Goal: Transaction & Acquisition: Subscribe to service/newsletter

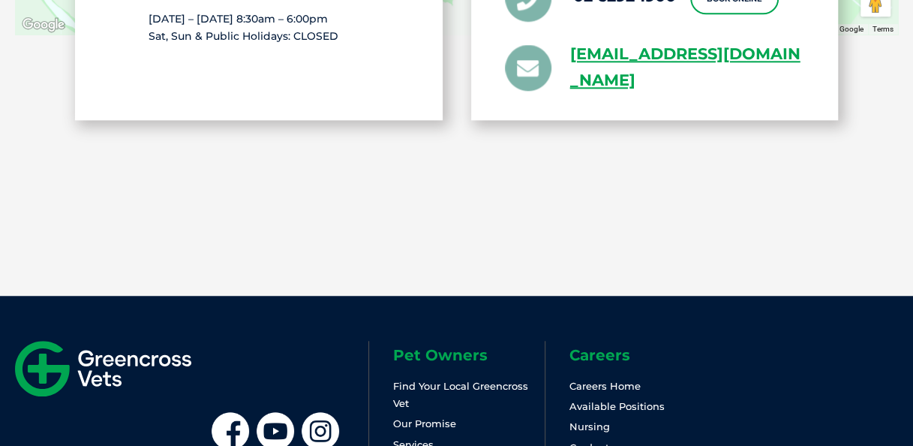
scroll to position [3371, 0]
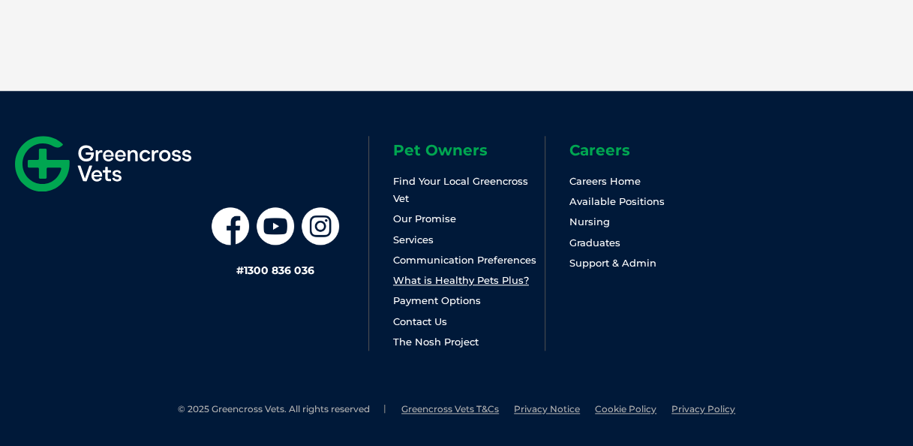
click at [476, 285] on link "What is Healthy Pets Plus?" at bounding box center [461, 280] width 136 height 12
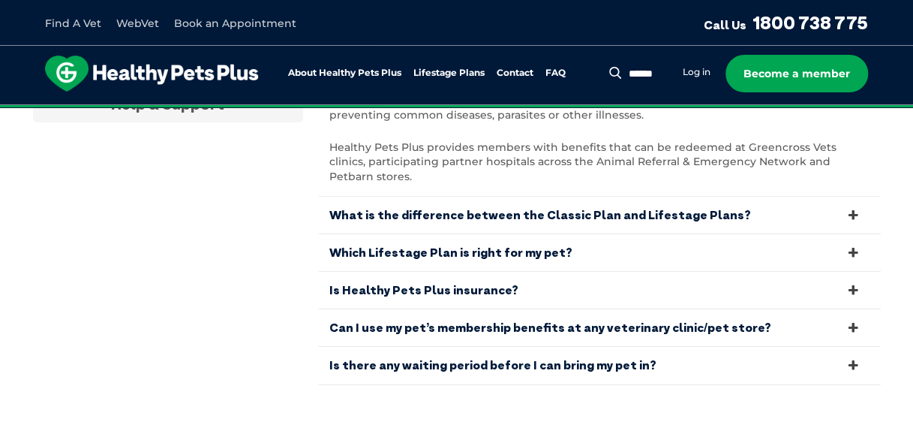
scroll to position [3090, 0]
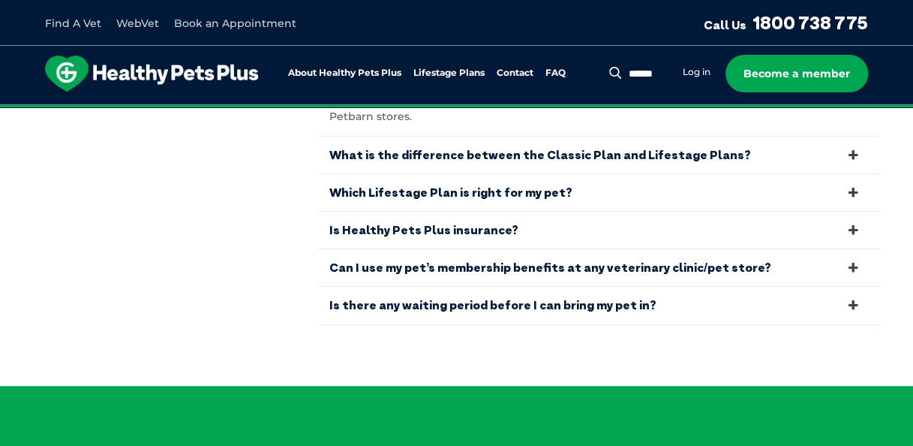
click at [854, 223] on icon at bounding box center [853, 230] width 17 height 14
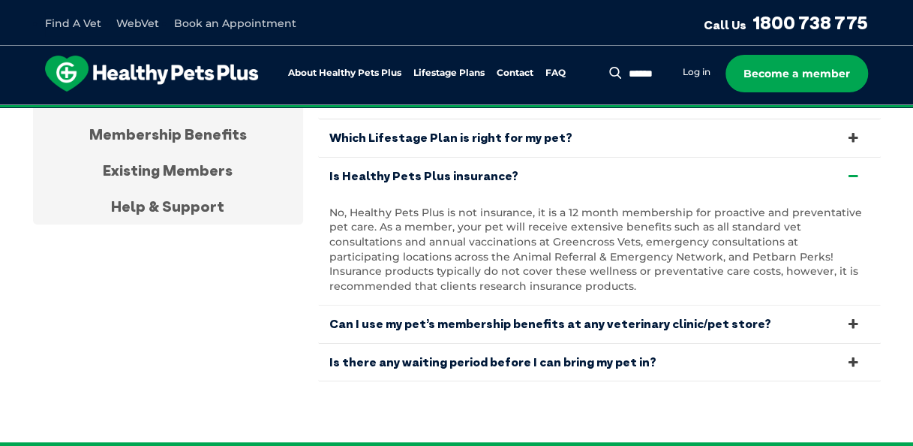
scroll to position [2933, 0]
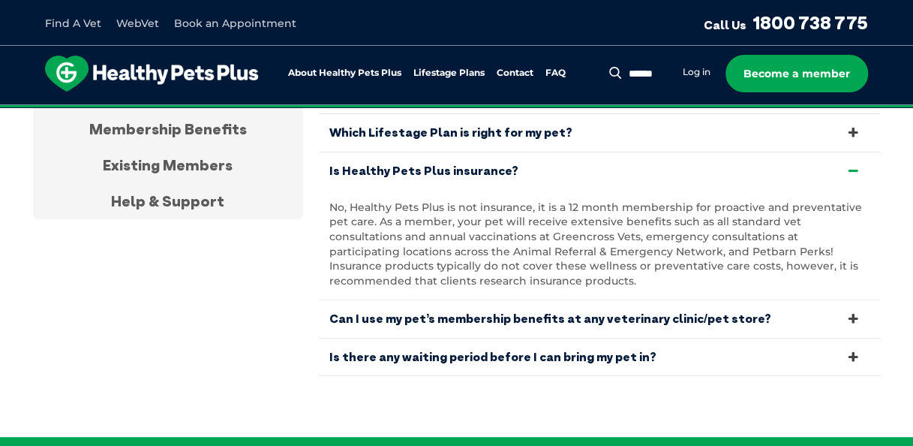
click at [851, 311] on icon at bounding box center [853, 318] width 17 height 14
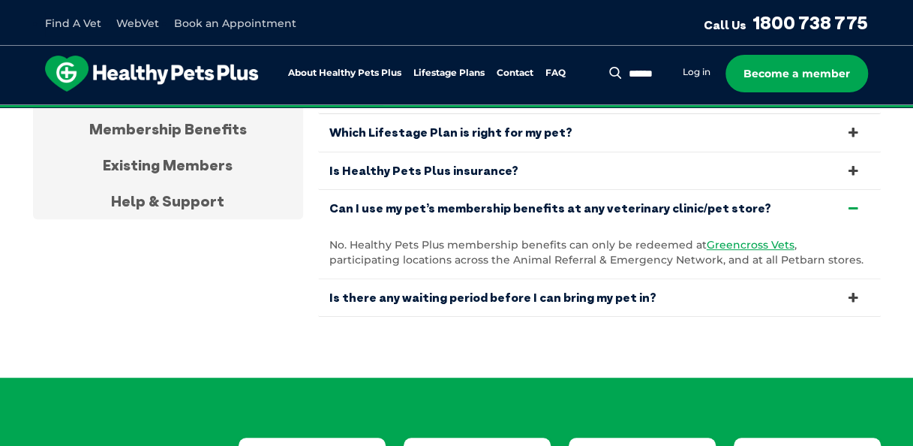
click at [853, 296] on icon at bounding box center [853, 297] width 17 height 14
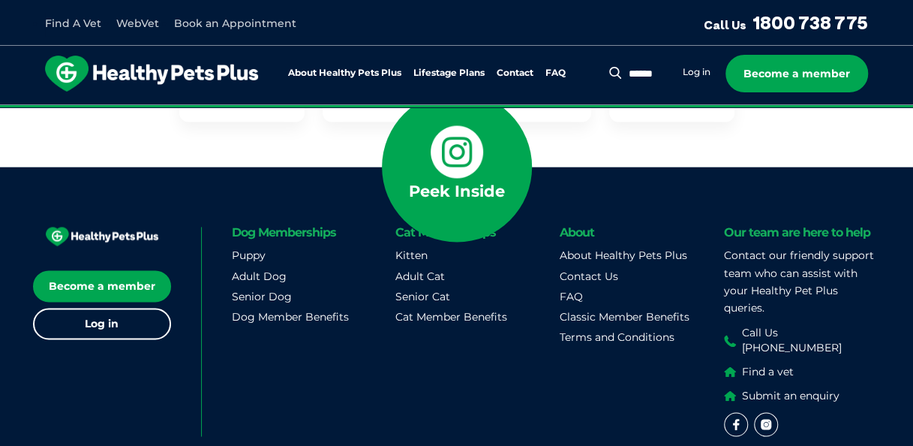
scroll to position [3806, 0]
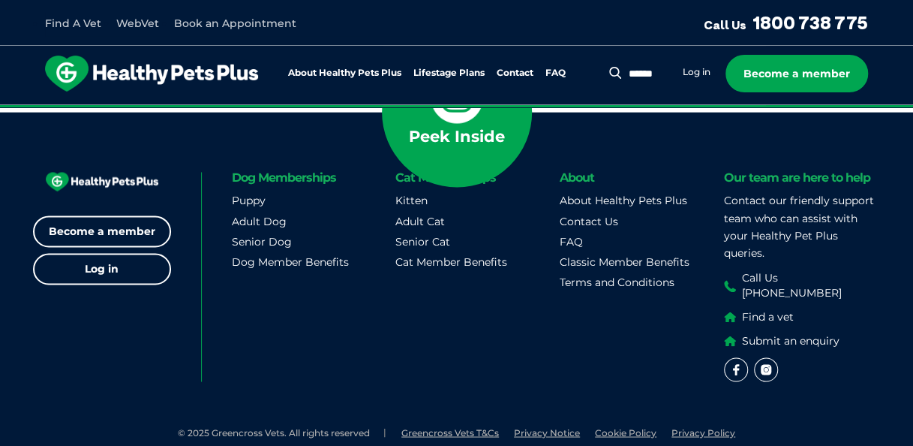
click at [129, 218] on link "Become a member" at bounding box center [102, 231] width 138 height 32
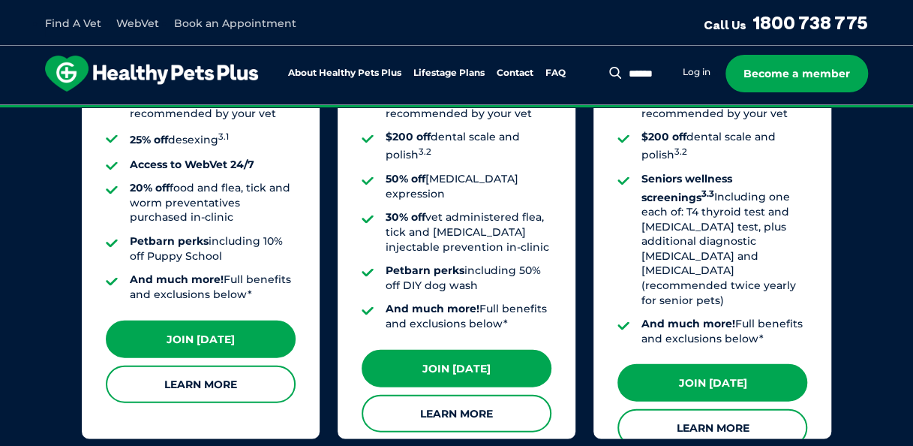
scroll to position [1449, 0]
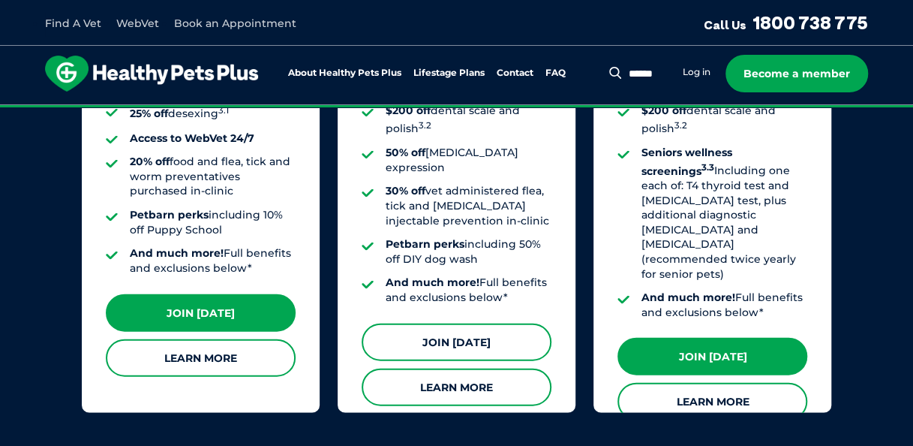
click at [458, 323] on link "Join Today" at bounding box center [457, 342] width 190 height 38
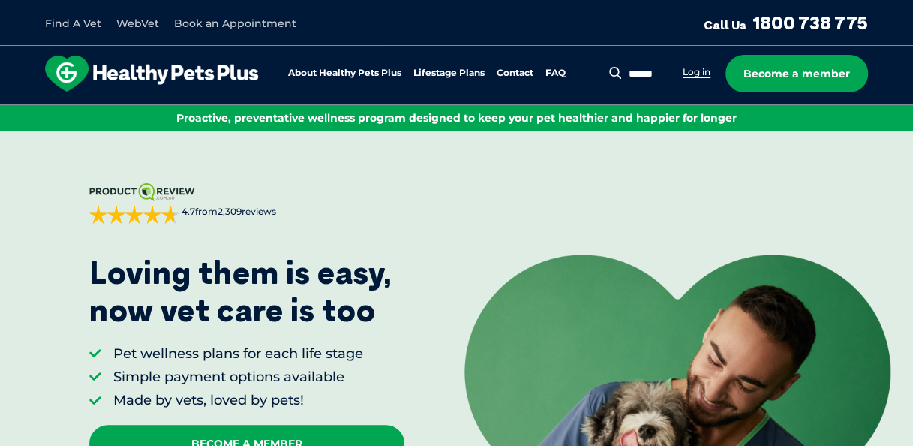
click at [696, 74] on link "Log in" at bounding box center [697, 72] width 28 height 12
